Goal: Use online tool/utility: Use online tool/utility

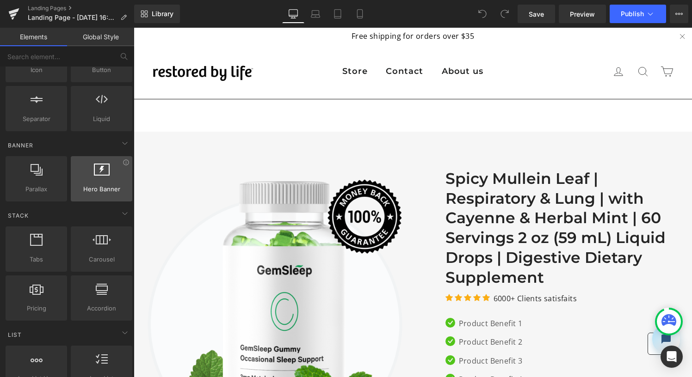
scroll to position [140, 0]
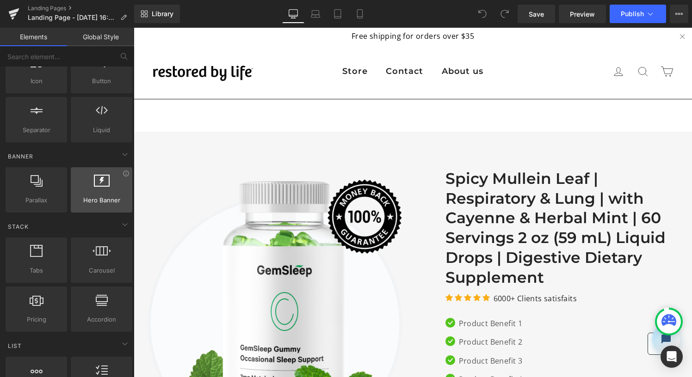
click at [106, 194] on div at bounding box center [101, 185] width 56 height 21
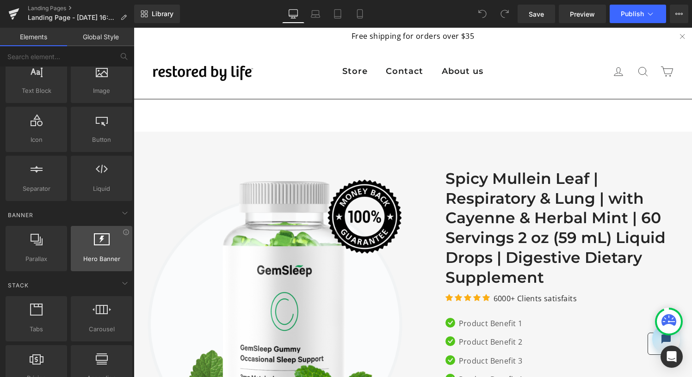
scroll to position [0, 0]
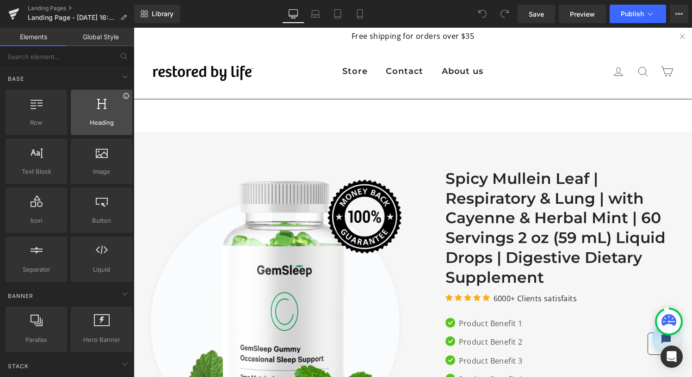
click at [123, 96] on icon at bounding box center [125, 95] width 7 height 7
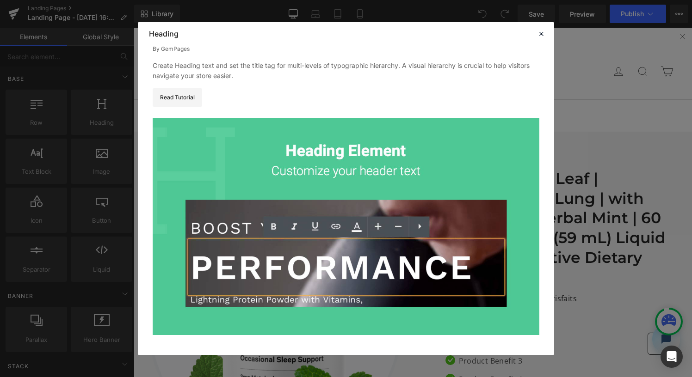
scroll to position [67, 0]
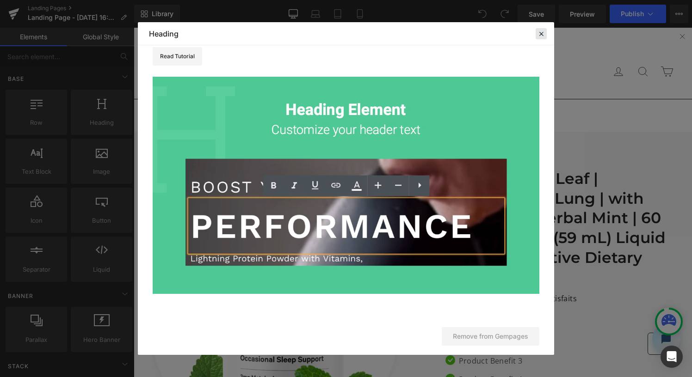
click at [544, 34] on icon at bounding box center [541, 34] width 8 height 8
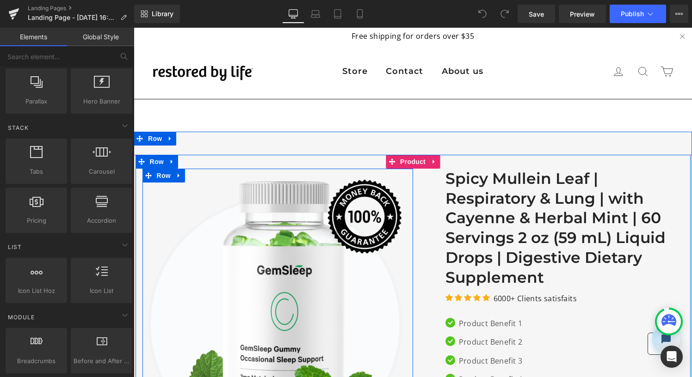
scroll to position [239, 0]
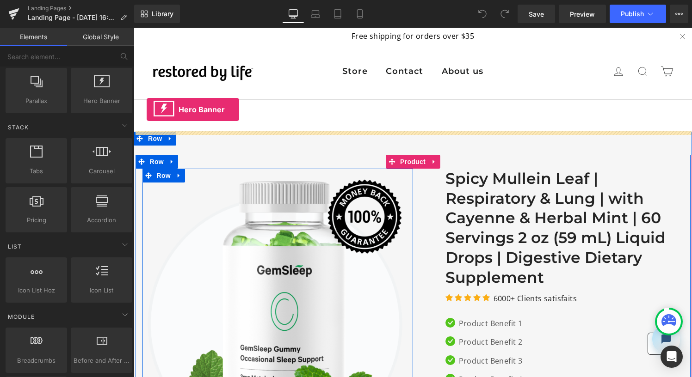
drag, startPoint x: 237, startPoint y: 128, endPoint x: 147, endPoint y: 110, distance: 91.9
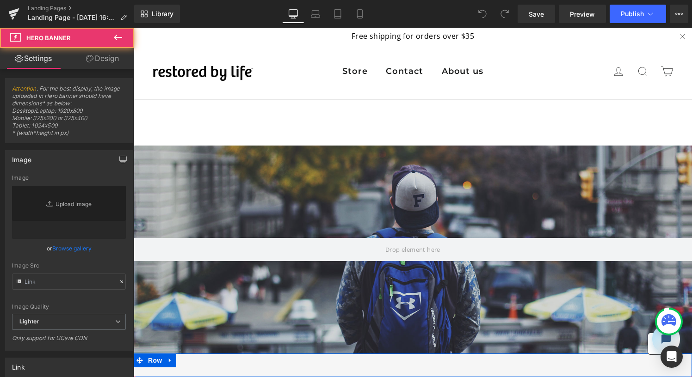
type input "[URL][DOMAIN_NAME]"
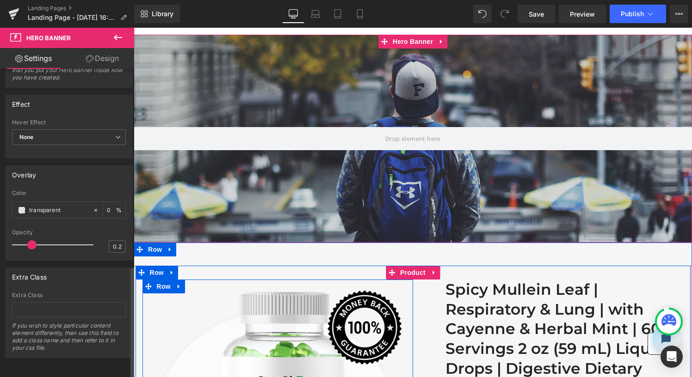
scroll to position [0, 0]
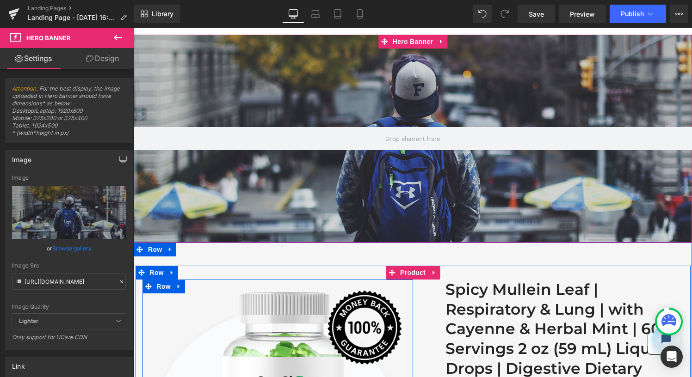
click at [254, 43] on div at bounding box center [413, 139] width 558 height 208
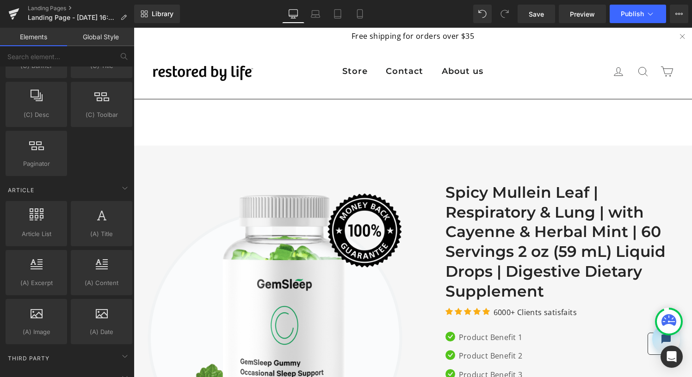
scroll to position [1729, 0]
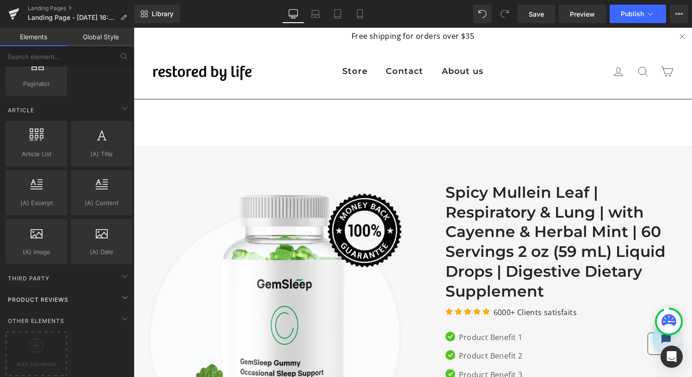
click at [55, 295] on span "Product Reviews" at bounding box center [38, 299] width 62 height 9
click at [34, 348] on div at bounding box center [36, 349] width 57 height 21
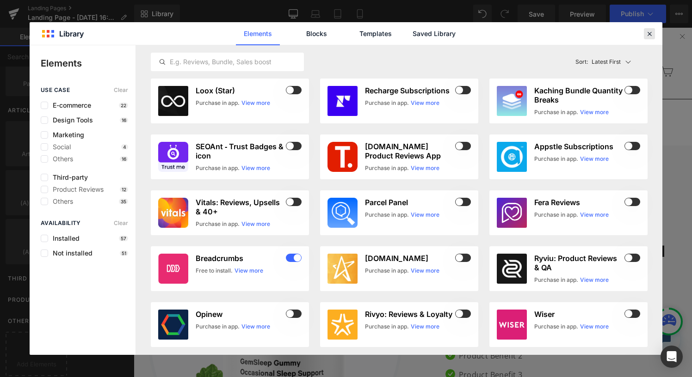
click at [652, 29] on div at bounding box center [648, 33] width 11 height 11
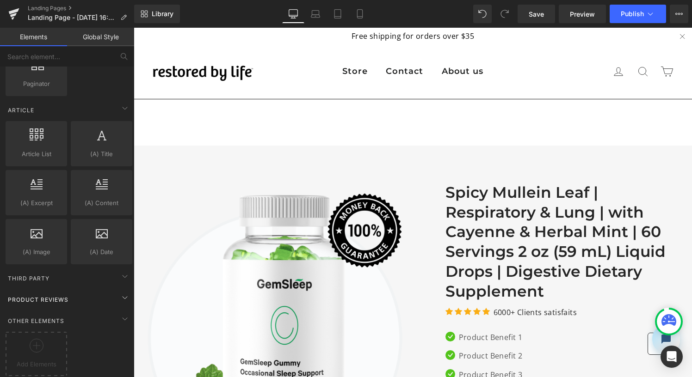
click at [81, 290] on div "Product Reviews" at bounding box center [69, 299] width 130 height 18
click at [87, 290] on div "Product Reviews" at bounding box center [69, 299] width 130 height 18
click at [104, 272] on div "Third Party" at bounding box center [69, 278] width 130 height 18
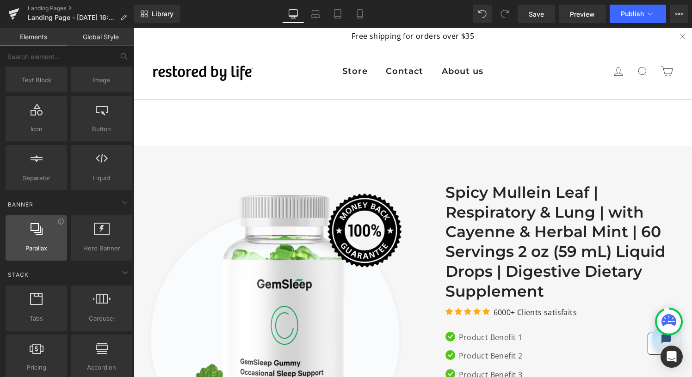
scroll to position [88, 0]
click at [60, 226] on icon at bounding box center [60, 224] width 7 height 7
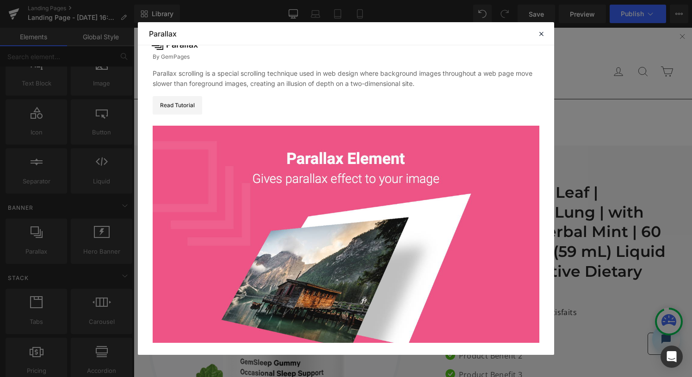
scroll to position [67, 0]
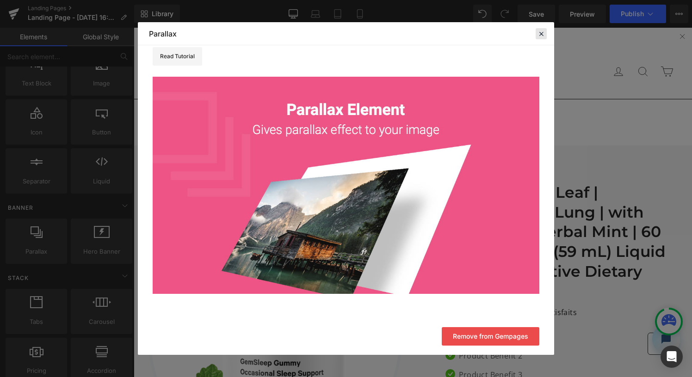
click at [541, 33] on icon at bounding box center [541, 34] width 8 height 8
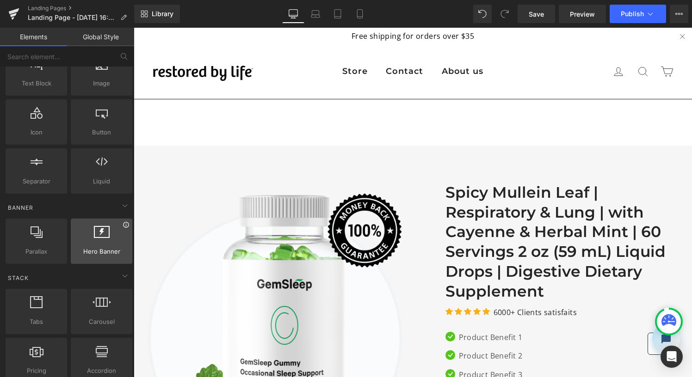
click at [122, 224] on icon at bounding box center [125, 224] width 7 height 7
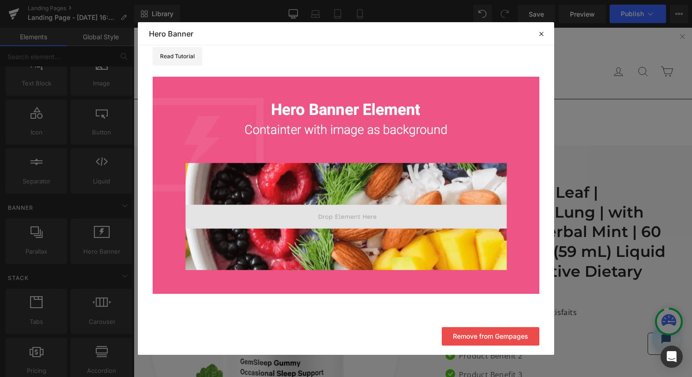
scroll to position [0, 0]
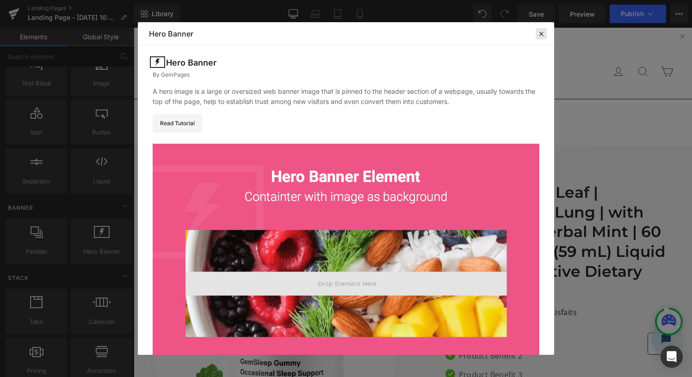
click at [536, 33] on div at bounding box center [540, 33] width 11 height 11
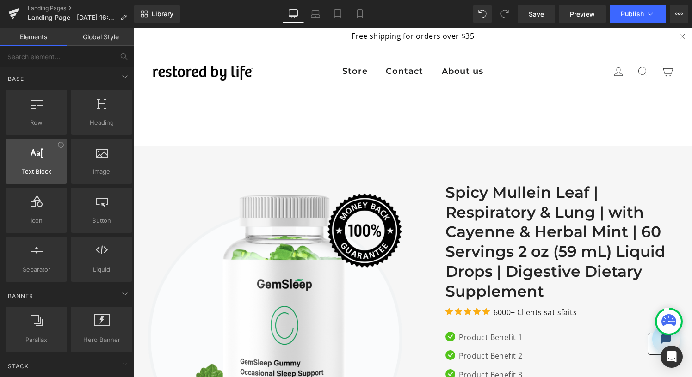
click at [61, 148] on div at bounding box center [36, 156] width 56 height 21
click at [58, 147] on icon at bounding box center [60, 144] width 7 height 7
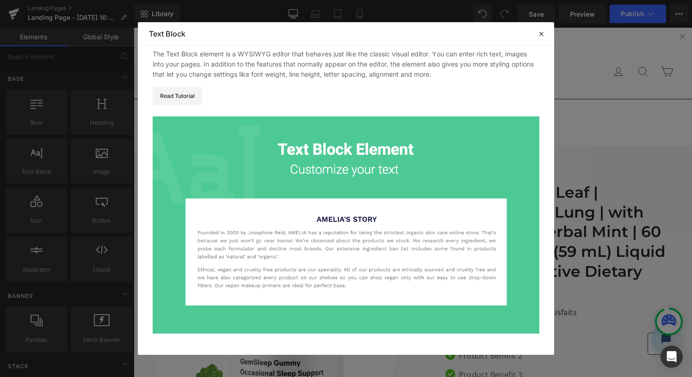
scroll to position [77, 0]
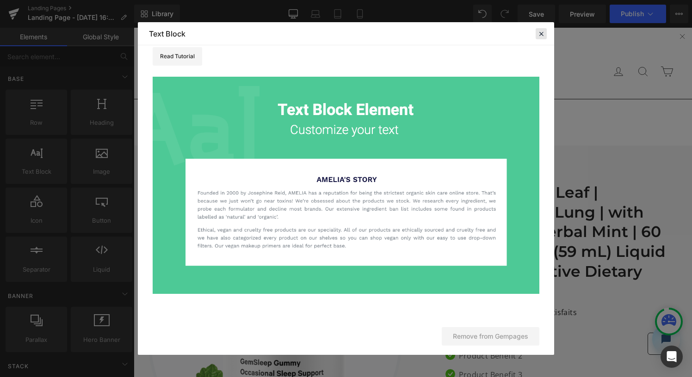
click at [539, 33] on icon at bounding box center [541, 34] width 8 height 8
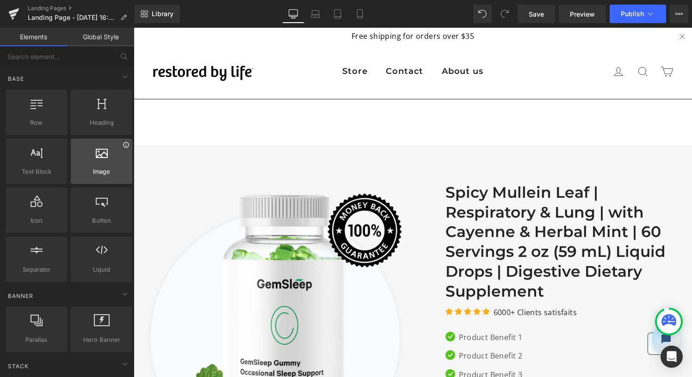
click at [122, 146] on icon at bounding box center [125, 144] width 7 height 7
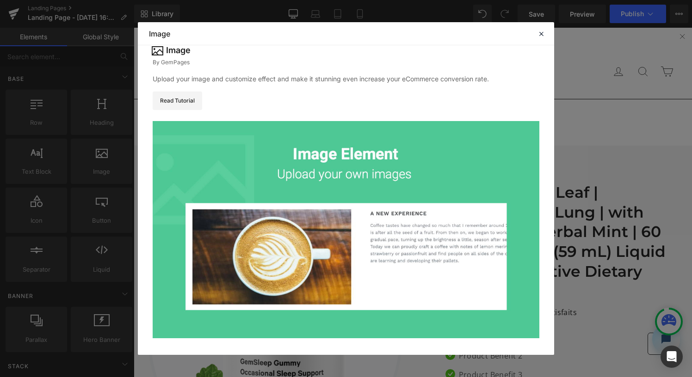
scroll to position [0, 0]
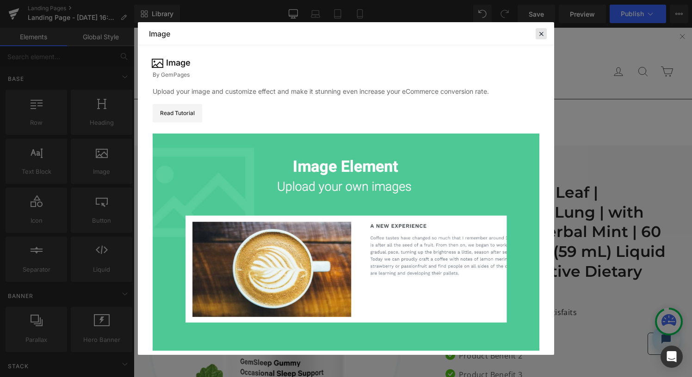
click at [539, 30] on icon at bounding box center [541, 34] width 8 height 8
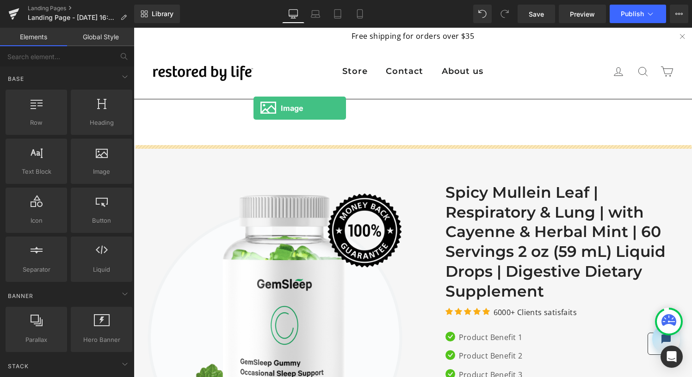
drag, startPoint x: 225, startPoint y: 185, endPoint x: 253, endPoint y: 108, distance: 81.8
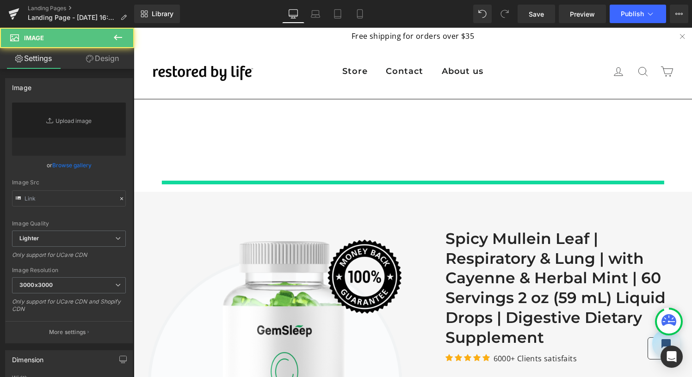
type input "//[DOMAIN_NAME][URL]"
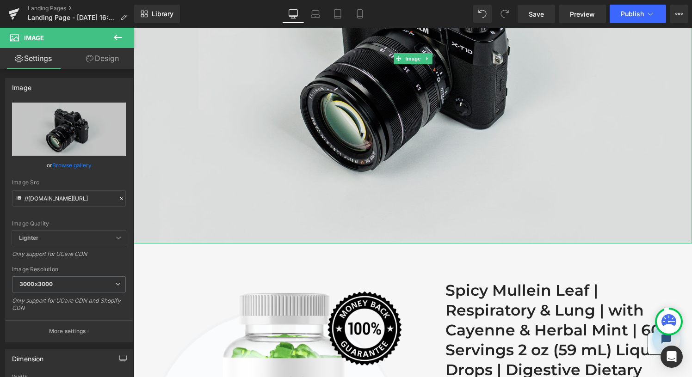
scroll to position [276, 0]
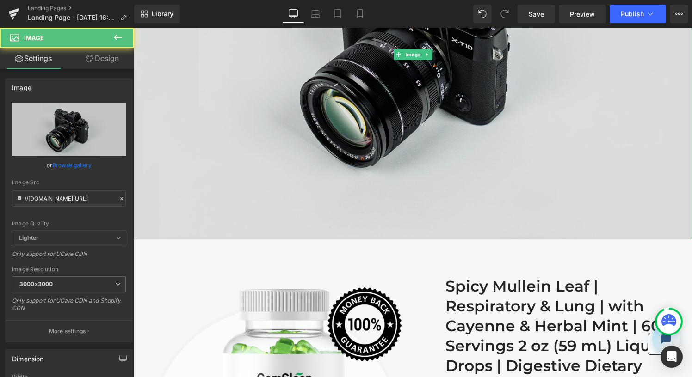
click at [240, 166] on img at bounding box center [413, 55] width 558 height 370
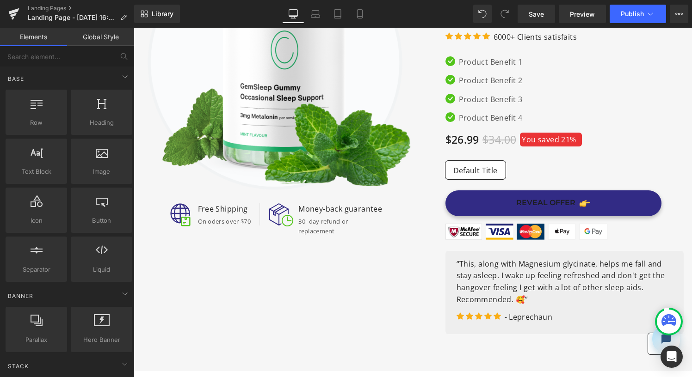
scroll to position [0, 0]
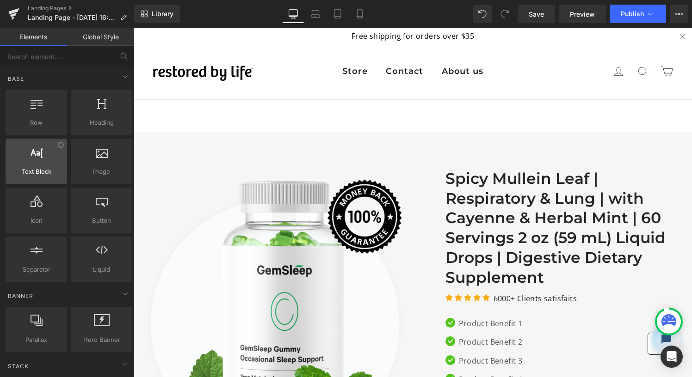
click at [42, 153] on div at bounding box center [36, 156] width 56 height 21
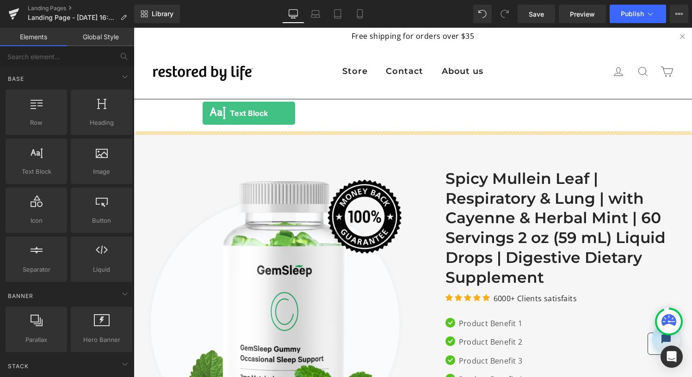
drag, startPoint x: 223, startPoint y: 160, endPoint x: 202, endPoint y: 113, distance: 51.5
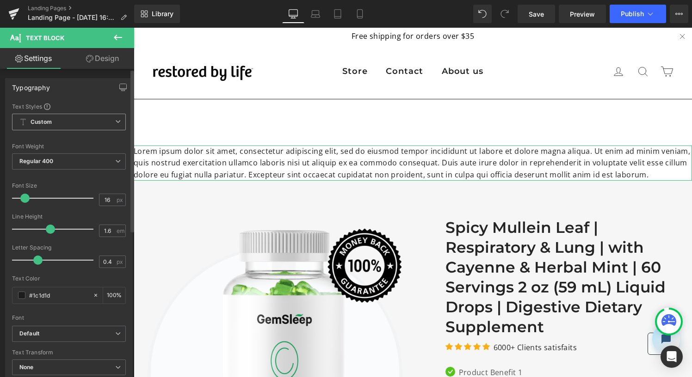
click at [107, 116] on span "Custom Setup Global Style" at bounding box center [69, 122] width 114 height 17
click at [79, 186] on div "Font Size" at bounding box center [69, 186] width 114 height 6
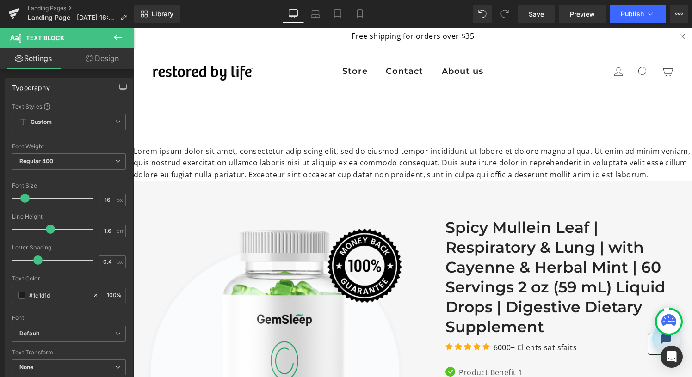
click at [120, 38] on icon at bounding box center [117, 37] width 11 height 11
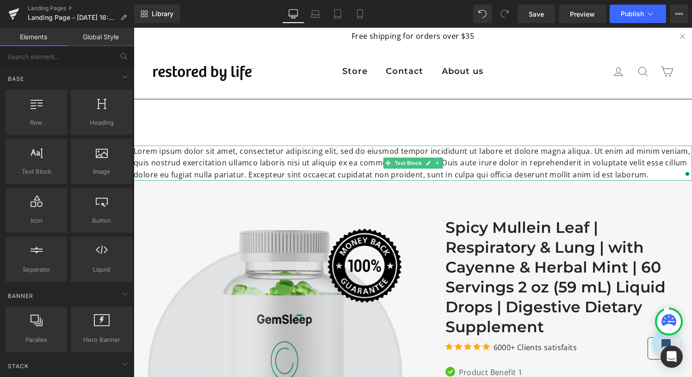
drag, startPoint x: 317, startPoint y: 286, endPoint x: 184, endPoint y: 258, distance: 136.4
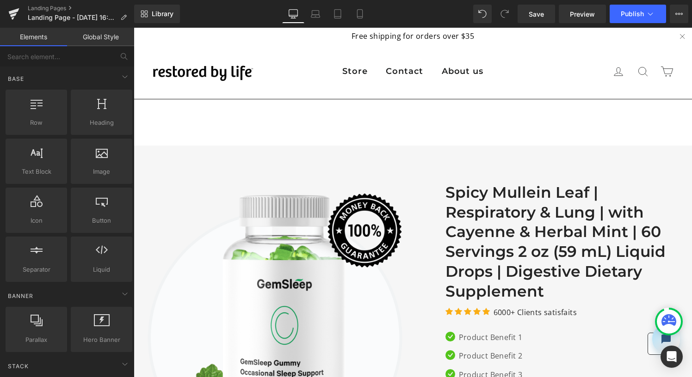
click at [106, 37] on link "Global Style" at bounding box center [100, 37] width 67 height 18
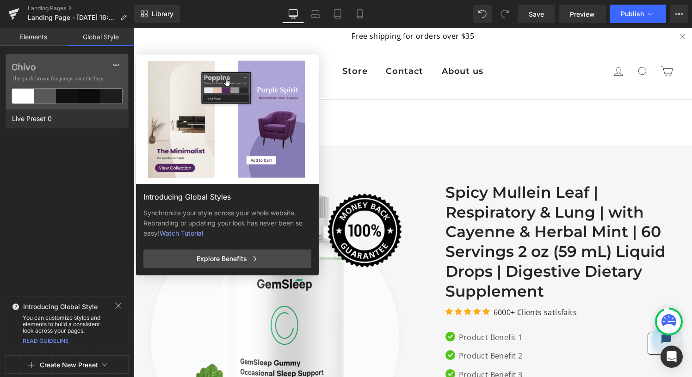
click at [45, 38] on link "Elements" at bounding box center [33, 37] width 67 height 18
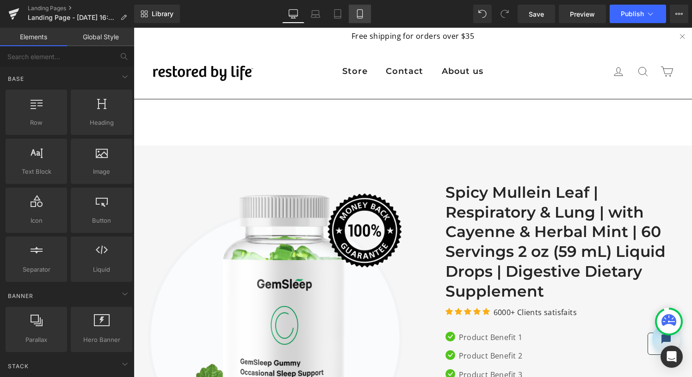
click at [361, 17] on icon at bounding box center [359, 13] width 9 height 9
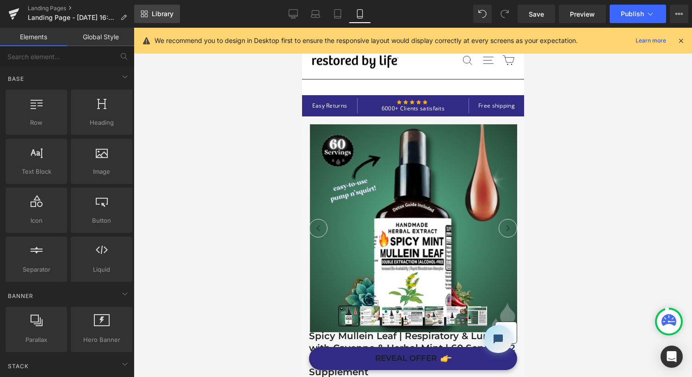
click at [162, 17] on span "Library" at bounding box center [163, 14] width 22 height 8
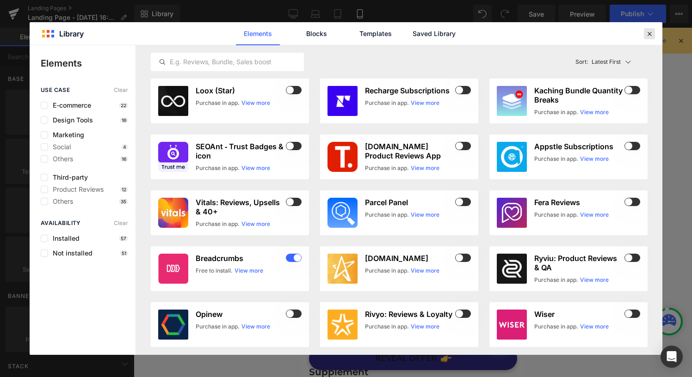
click at [650, 31] on icon at bounding box center [649, 34] width 8 height 8
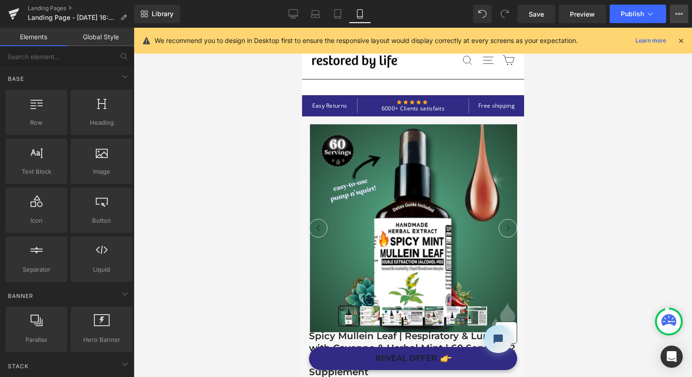
click at [676, 17] on icon at bounding box center [678, 13] width 7 height 7
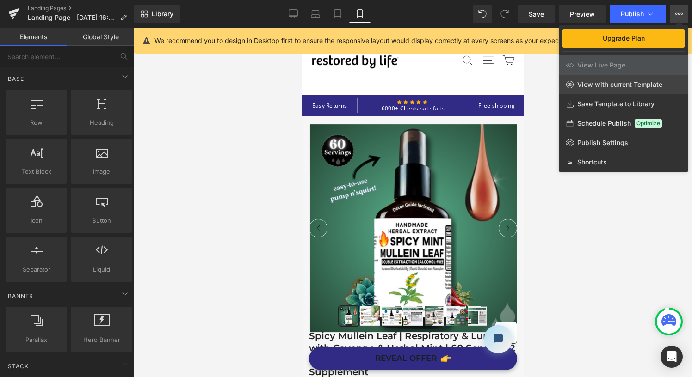
click at [608, 87] on span "View with current Template" at bounding box center [619, 84] width 85 height 8
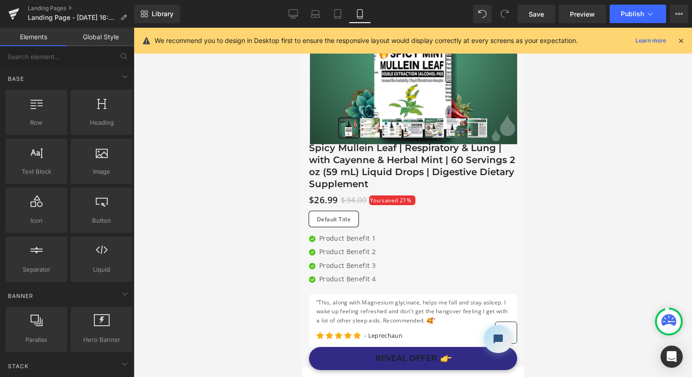
scroll to position [348, 0]
